Goal: Information Seeking & Learning: Learn about a topic

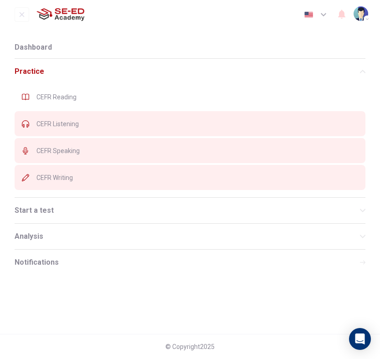
click at [75, 104] on div "CEFR Reading" at bounding box center [190, 96] width 351 height 25
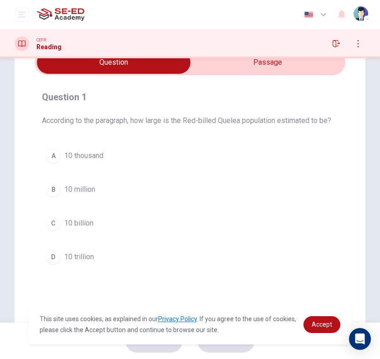
scroll to position [48, 0]
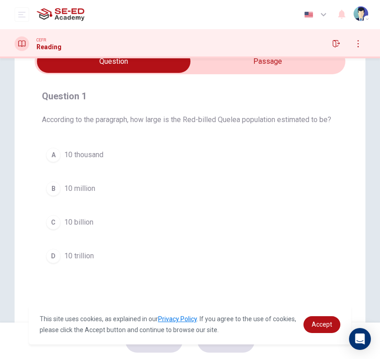
click at [292, 72] on input "checkbox" at bounding box center [113, 61] width 467 height 23
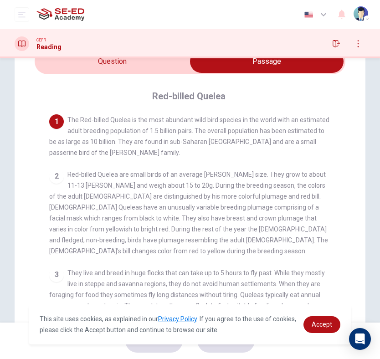
click at [151, 58] on div "Dashboard Practice Start a test Analysis English en ​ Miss Kittipit Roojuk CEFR…" at bounding box center [190, 179] width 380 height 359
click at [172, 68] on input "checkbox" at bounding box center [267, 61] width 467 height 23
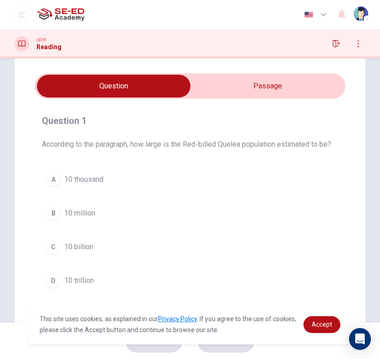
scroll to position [24, 0]
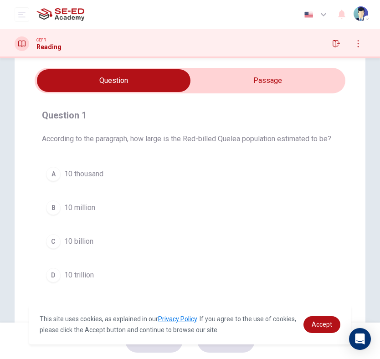
click at [284, 84] on input "checkbox" at bounding box center [113, 80] width 467 height 23
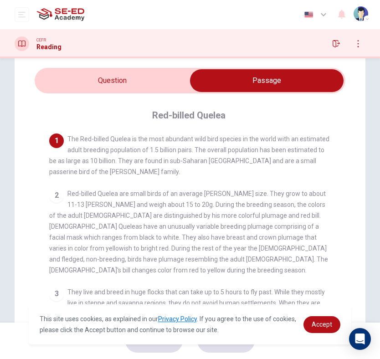
scroll to position [31, 0]
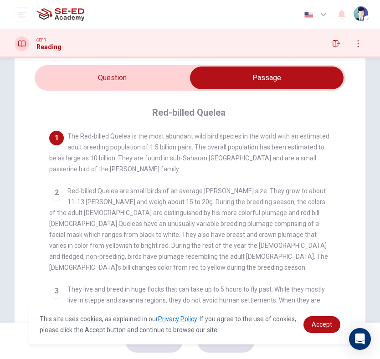
click at [131, 80] on input "checkbox" at bounding box center [267, 78] width 467 height 23
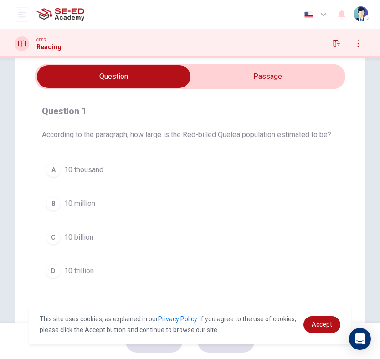
scroll to position [35, 0]
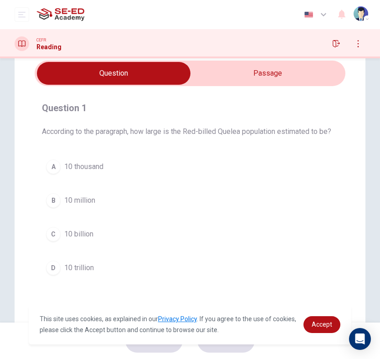
click at [318, 64] on input "checkbox" at bounding box center [113, 73] width 467 height 23
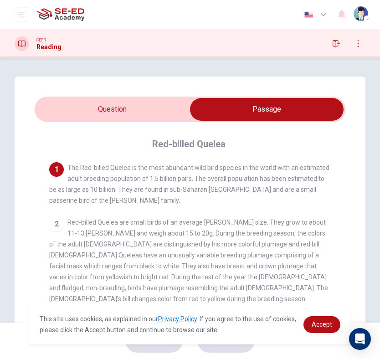
scroll to position [0, 0]
click at [130, 105] on input "checkbox" at bounding box center [267, 109] width 467 height 23
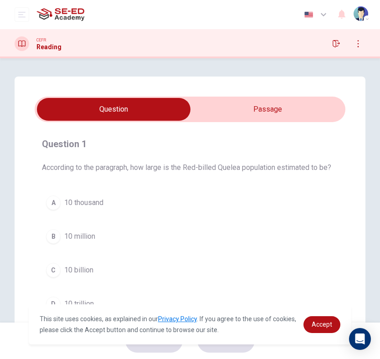
click at [71, 269] on span "10 billion" at bounding box center [78, 270] width 29 height 11
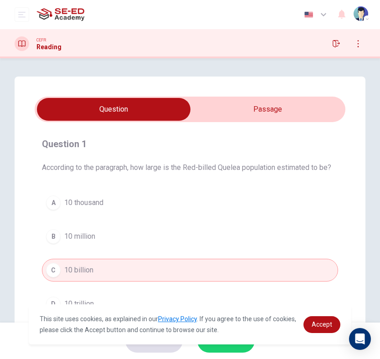
click at [244, 351] on button "SUBMIT" at bounding box center [226, 341] width 57 height 24
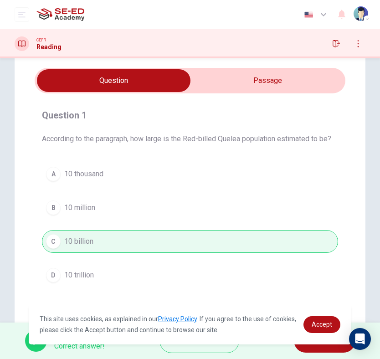
scroll to position [42, 0]
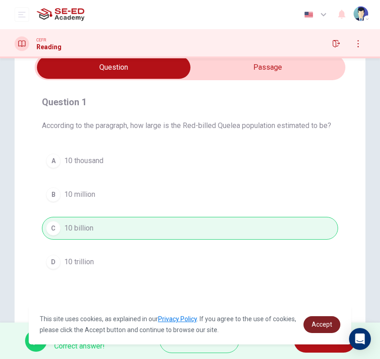
click at [326, 327] on span "Accept" at bounding box center [322, 324] width 21 height 7
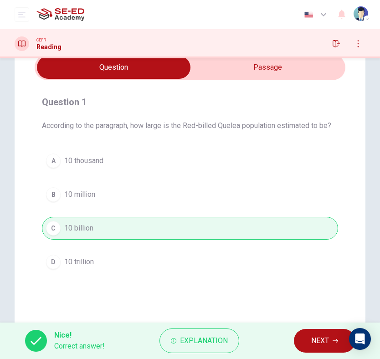
click at [326, 335] on div "This site uses cookies, as explained in our Privacy Policy . If you agree to th…" at bounding box center [190, 325] width 323 height 40
click at [327, 340] on span "NEXT" at bounding box center [321, 341] width 18 height 13
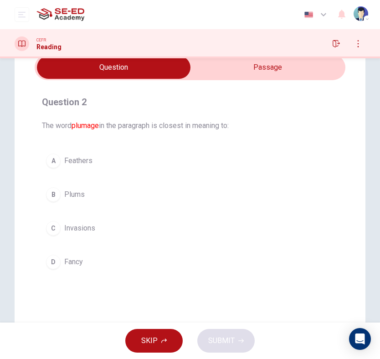
click at [239, 72] on input "checkbox" at bounding box center [113, 67] width 467 height 23
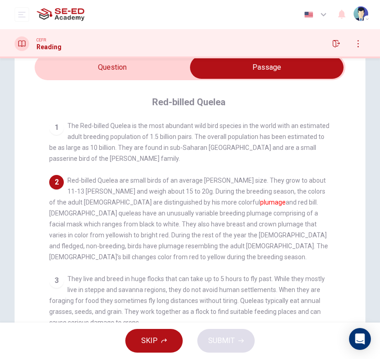
click at [141, 69] on input "checkbox" at bounding box center [267, 67] width 467 height 23
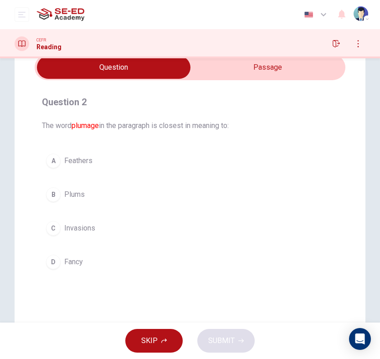
click at [88, 165] on span "Feathers" at bounding box center [78, 161] width 28 height 11
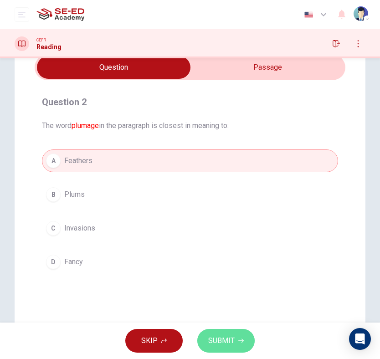
click at [215, 344] on span "SUBMIT" at bounding box center [221, 341] width 26 height 13
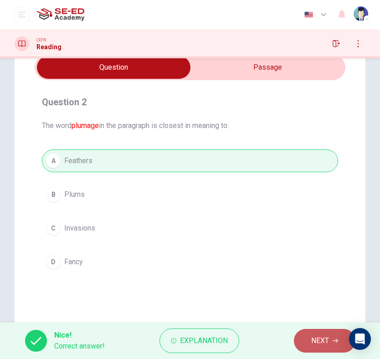
click at [322, 335] on span "NEXT" at bounding box center [321, 341] width 18 height 13
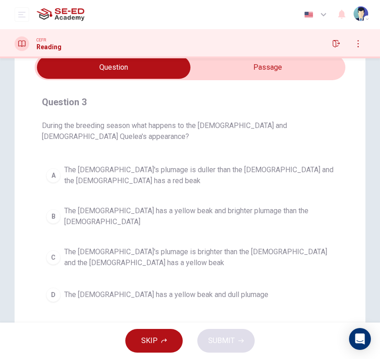
click at [240, 65] on input "checkbox" at bounding box center [113, 67] width 467 height 23
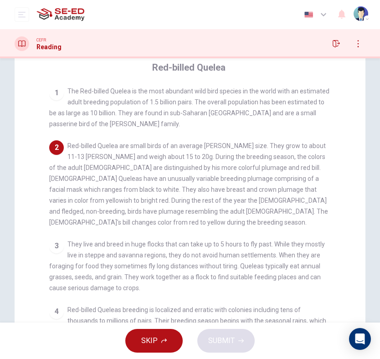
scroll to position [48, 0]
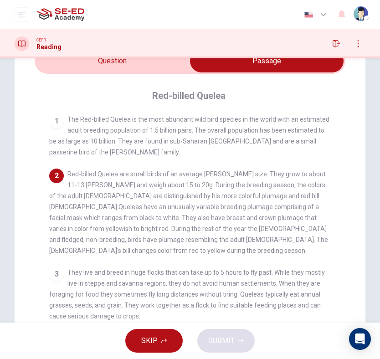
click at [127, 69] on input "checkbox" at bounding box center [267, 61] width 467 height 23
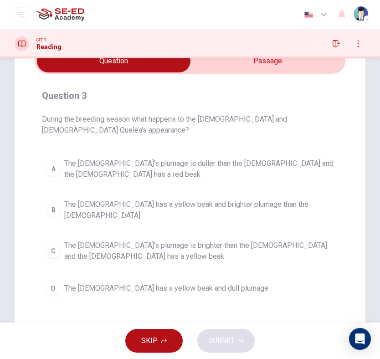
click at [262, 61] on input "checkbox" at bounding box center [113, 61] width 467 height 23
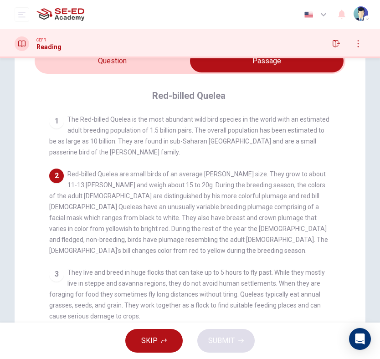
drag, startPoint x: 158, startPoint y: 200, endPoint x: 158, endPoint y: 191, distance: 8.7
click at [158, 191] on div "2 Red-billed Quelea are small birds of an average [PERSON_NAME] size. They grow…" at bounding box center [190, 213] width 282 height 88
click at [134, 71] on input "checkbox" at bounding box center [267, 61] width 467 height 23
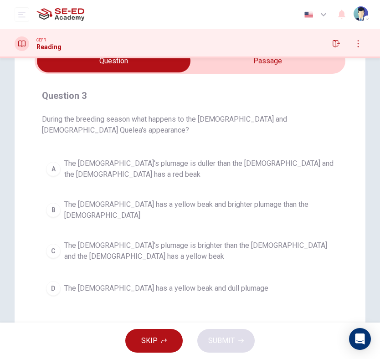
click at [282, 67] on input "checkbox" at bounding box center [113, 61] width 467 height 23
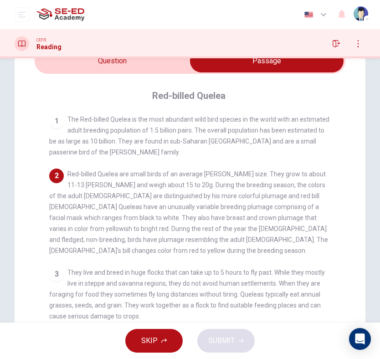
click at [174, 62] on input "checkbox" at bounding box center [267, 61] width 467 height 23
checkbox input "false"
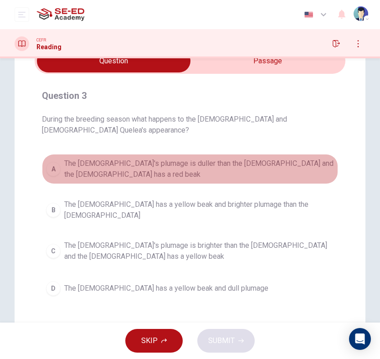
drag, startPoint x: 109, startPoint y: 157, endPoint x: 194, endPoint y: 233, distance: 114.1
click at [109, 158] on span "The [DEMOGRAPHIC_DATA]'s plumage is duller than the [DEMOGRAPHIC_DATA] and the …" at bounding box center [199, 169] width 270 height 22
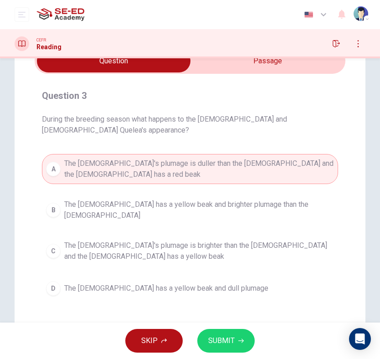
click at [244, 339] on button "SUBMIT" at bounding box center [226, 341] width 57 height 24
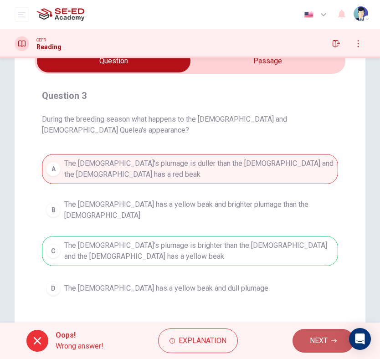
click at [334, 337] on button "NEXT" at bounding box center [324, 341] width 62 height 24
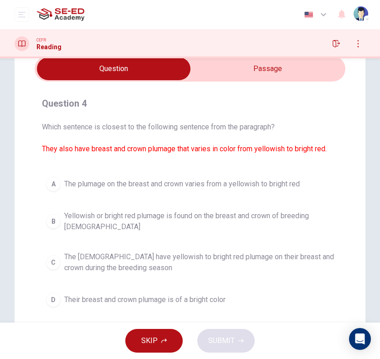
scroll to position [40, 0]
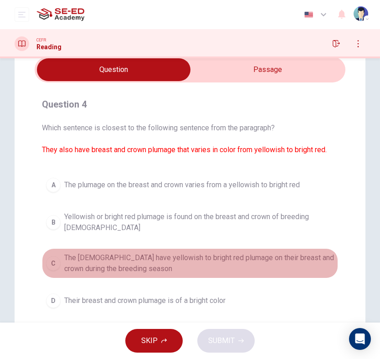
click at [122, 265] on span "The [DEMOGRAPHIC_DATA] have yellowish to bright red plumage on their breast and…" at bounding box center [199, 264] width 270 height 22
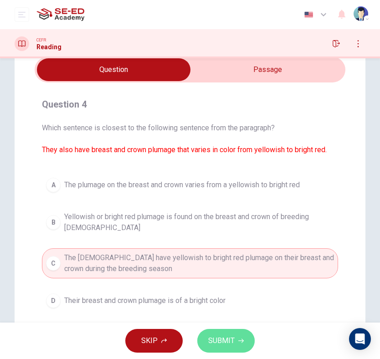
scroll to position [0, 0]
click at [219, 339] on span "SUBMIT" at bounding box center [221, 341] width 26 height 13
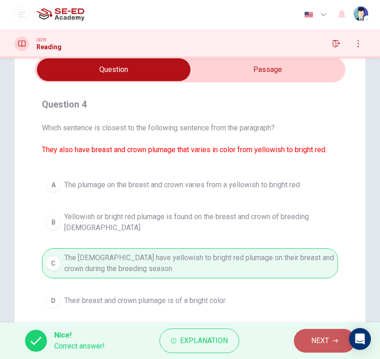
click at [323, 352] on button "NEXT" at bounding box center [325, 341] width 62 height 24
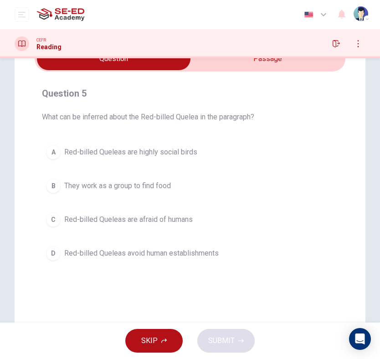
scroll to position [50, 0]
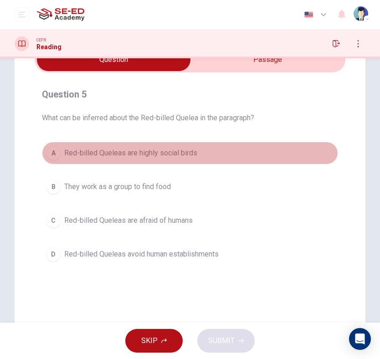
drag, startPoint x: 160, startPoint y: 154, endPoint x: 165, endPoint y: 155, distance: 5.1
click at [162, 155] on span "Red-billed Queleas are highly social birds" at bounding box center [130, 153] width 133 height 11
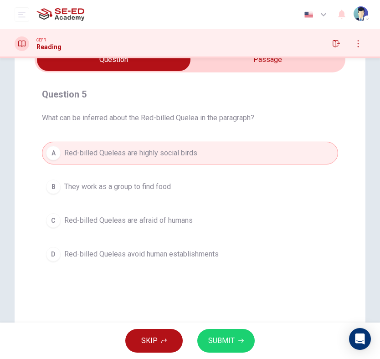
click at [220, 332] on button "SUBMIT" at bounding box center [226, 341] width 57 height 24
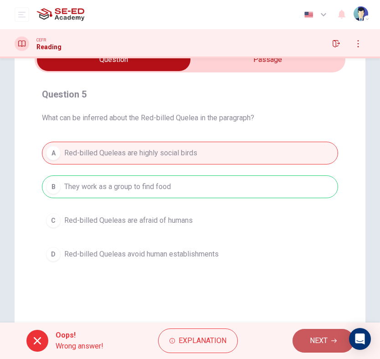
click at [328, 335] on span "NEXT" at bounding box center [319, 341] width 18 height 13
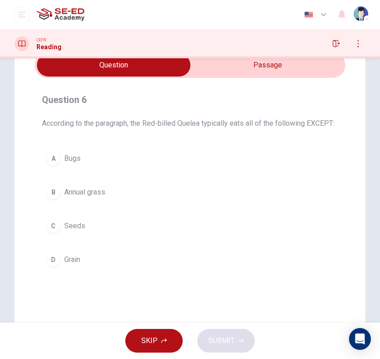
scroll to position [43, 0]
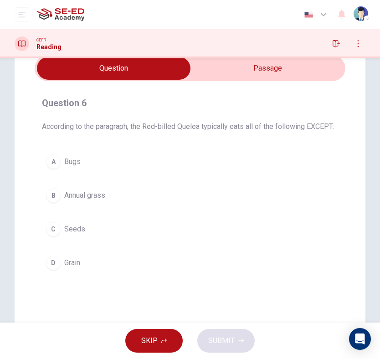
click at [65, 163] on span "Bugs" at bounding box center [72, 161] width 16 height 11
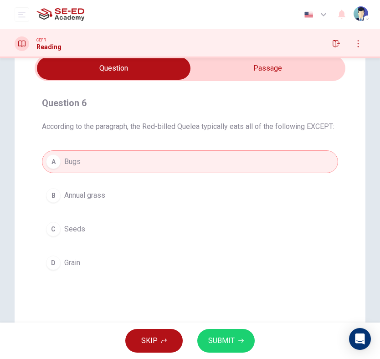
scroll to position [42, 0]
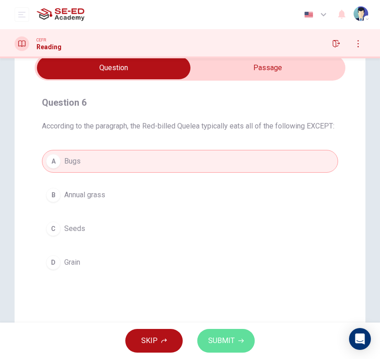
click at [229, 346] on span "SUBMIT" at bounding box center [221, 341] width 26 height 13
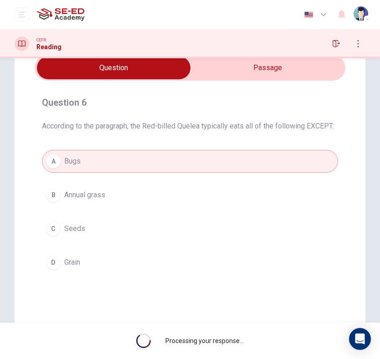
scroll to position [0, 0]
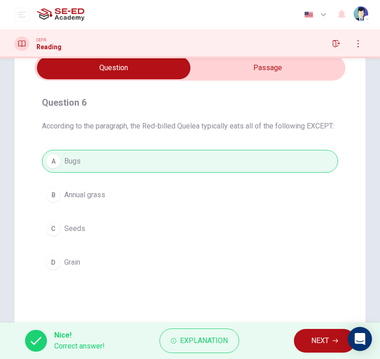
click at [361, 348] on div "Open Intercom Messenger" at bounding box center [360, 340] width 24 height 24
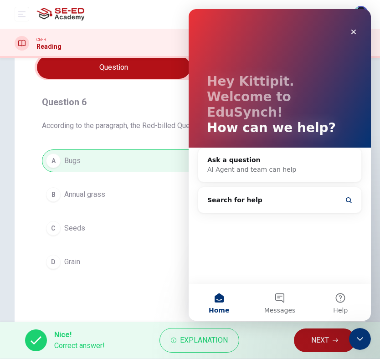
scroll to position [0, 0]
click at [336, 345] on button "NEXT" at bounding box center [325, 341] width 62 height 24
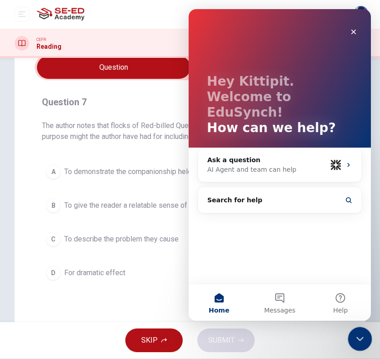
click at [353, 341] on div "Close Intercom Messenger" at bounding box center [359, 338] width 22 height 22
